Goal: Transaction & Acquisition: Obtain resource

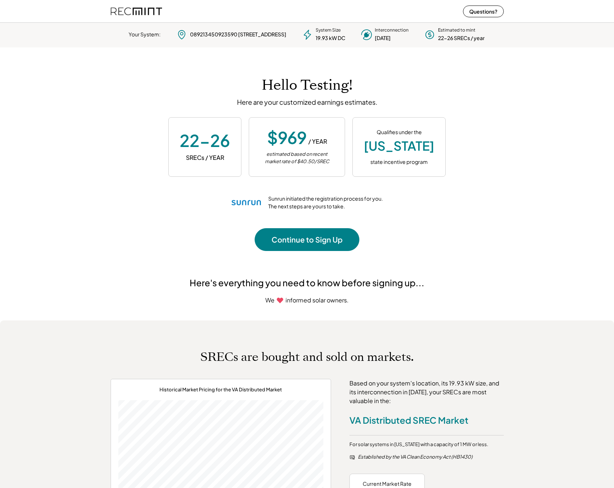
scroll to position [103, 205]
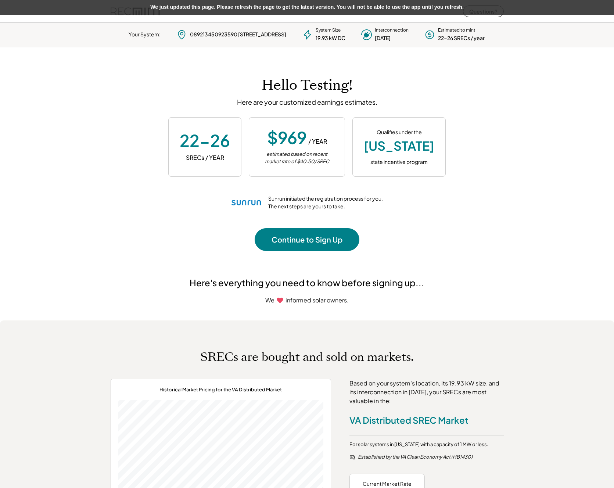
click at [144, 6] on div "We just updated this page. Please refresh the page to get the latest version. Y…" at bounding box center [307, 7] width 614 height 15
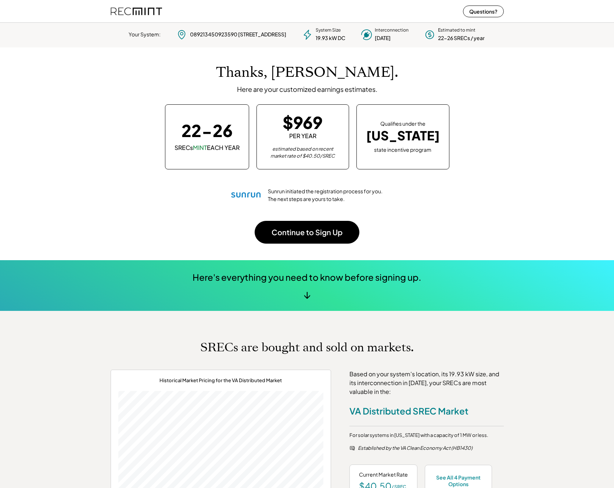
scroll to position [103, 205]
